Goal: Navigation & Orientation: Find specific page/section

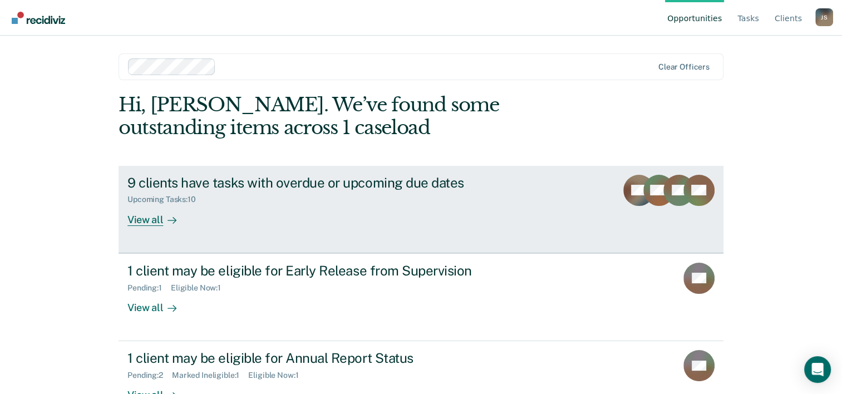
click at [146, 217] on div "View all" at bounding box center [158, 215] width 62 height 22
